Goal: Task Accomplishment & Management: Complete application form

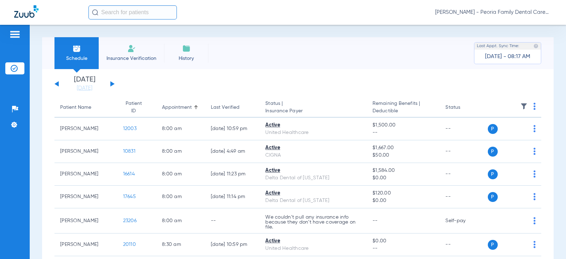
click at [132, 55] on span "Insurance Verification" at bounding box center [131, 58] width 55 height 7
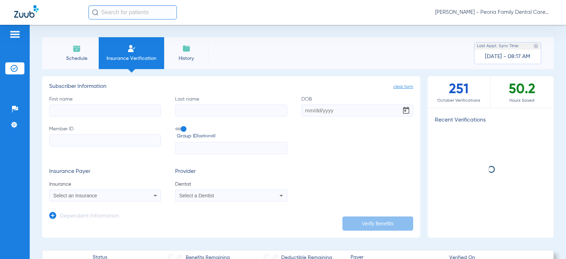
click at [109, 115] on input "First name" at bounding box center [105, 110] width 112 height 12
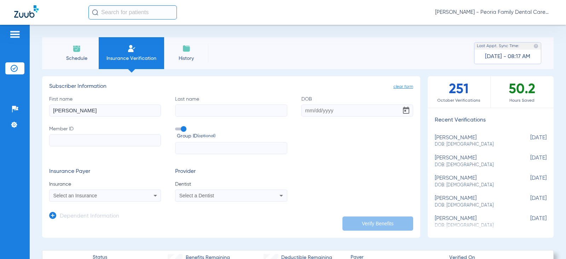
type input "Margaret"
type input "demirali"
click at [303, 109] on input "DOB" at bounding box center [358, 110] width 112 height 12
type input "06/02/1978"
click at [99, 140] on input "Member ID" at bounding box center [105, 140] width 112 height 12
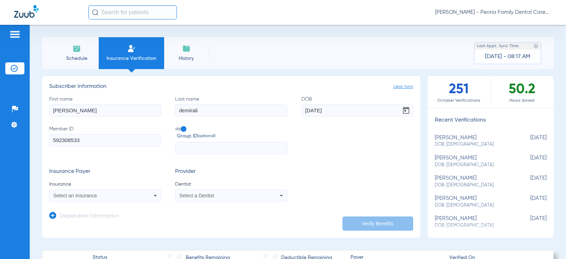
type input "592308533"
click at [111, 194] on div "Select an Insurance" at bounding box center [94, 195] width 83 height 5
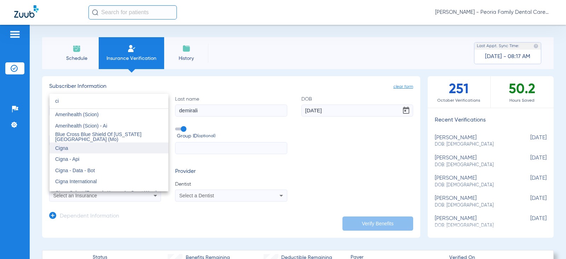
type input "ci"
click at [65, 148] on span "Cigna" at bounding box center [61, 148] width 13 height 6
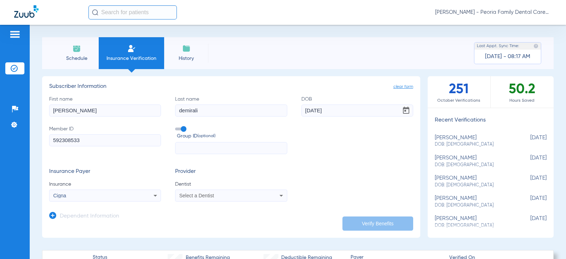
click at [196, 198] on span "Select a Dentist" at bounding box center [196, 196] width 35 height 6
type input "bela"
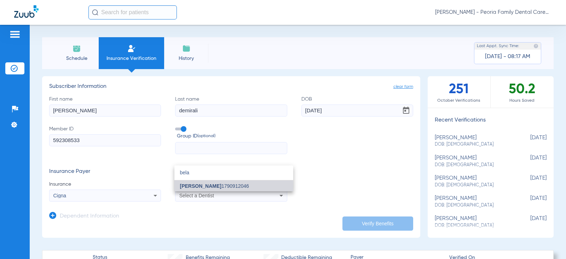
click at [196, 186] on span "Bela Joshi" at bounding box center [200, 186] width 41 height 6
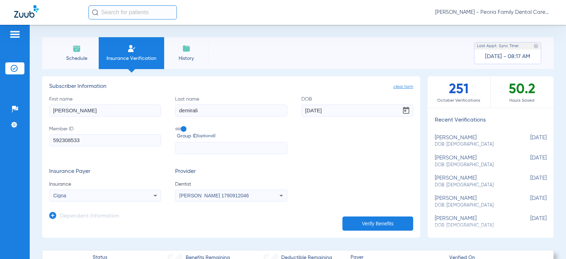
scroll to position [35, 0]
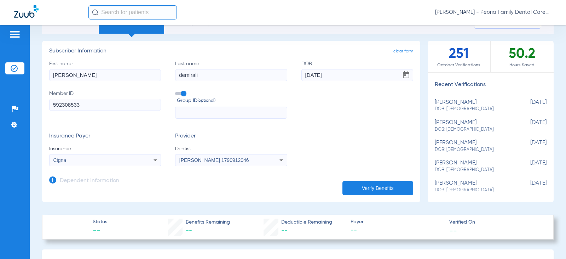
click at [56, 179] on icon at bounding box center [52, 179] width 7 height 7
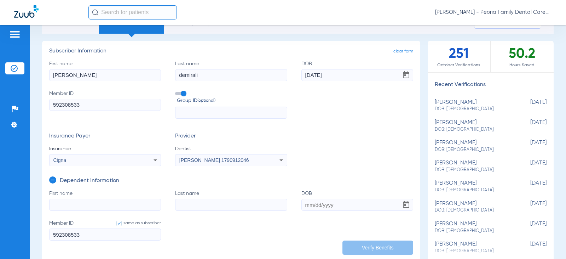
click at [59, 201] on input "First name" at bounding box center [105, 205] width 112 height 12
type input "amira"
click at [186, 205] on input "Last name" at bounding box center [231, 205] width 112 height 12
type input "demirali"
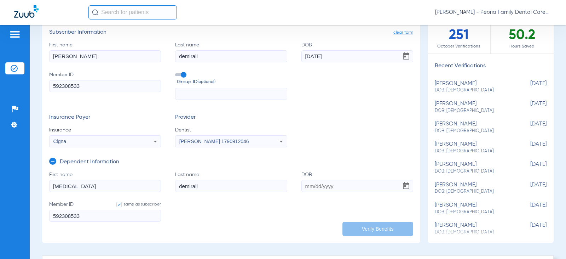
scroll to position [71, 0]
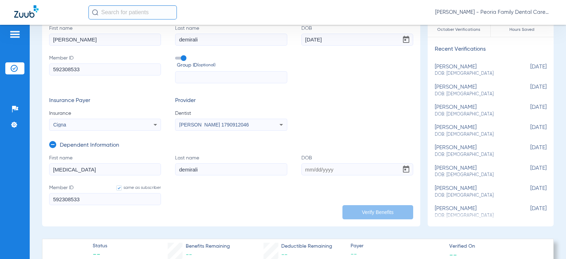
click at [308, 165] on input "DOB" at bounding box center [358, 169] width 112 height 12
type input "05/03/2003"
click at [365, 212] on button "Verify Benefits" at bounding box center [378, 212] width 71 height 14
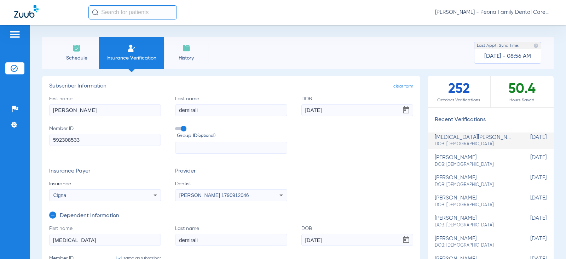
scroll to position [0, 0]
click at [82, 60] on span "Schedule" at bounding box center [77, 58] width 34 height 7
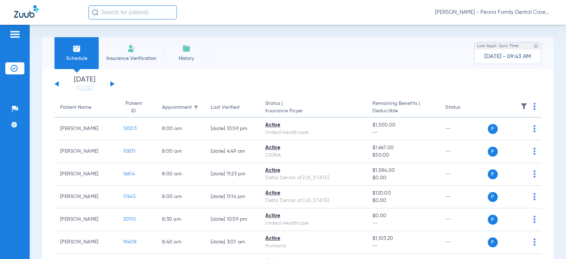
click at [113, 85] on div "Tuesday 08-05-2025 Wednesday 08-06-2025 Thursday 08-07-2025 Friday 08-08-2025 S…" at bounding box center [85, 84] width 60 height 16
click at [113, 85] on button at bounding box center [112, 83] width 4 height 5
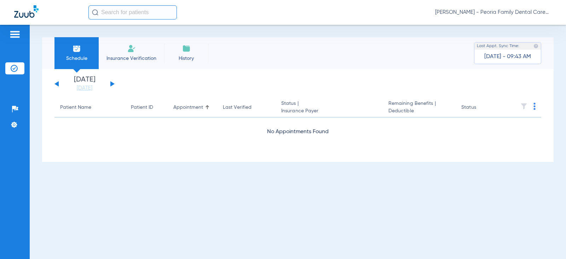
click at [113, 85] on button at bounding box center [112, 83] width 4 height 5
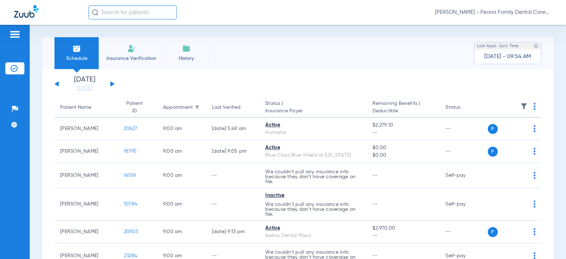
click at [57, 84] on button at bounding box center [57, 83] width 4 height 5
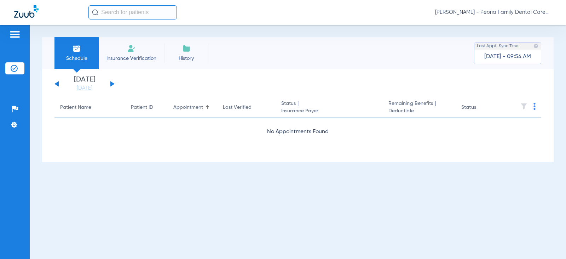
click at [57, 84] on button at bounding box center [57, 83] width 4 height 5
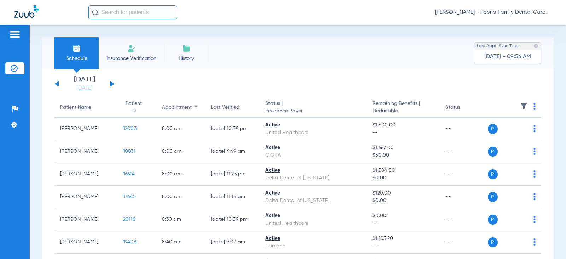
click at [128, 56] on span "Insurance Verification" at bounding box center [131, 58] width 55 height 7
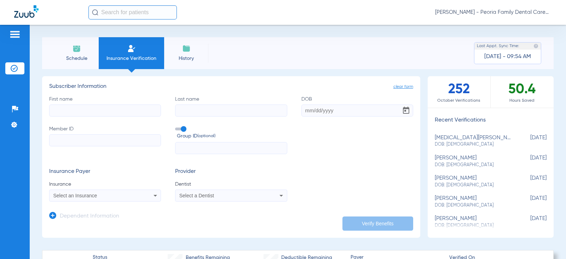
click at [460, 143] on span "DOB: 05/03/2003" at bounding box center [473, 144] width 76 height 6
type input "Margaret"
type input "demirali"
type input "06/02/1978"
type input "592308533"
